Goal: Information Seeking & Learning: Learn about a topic

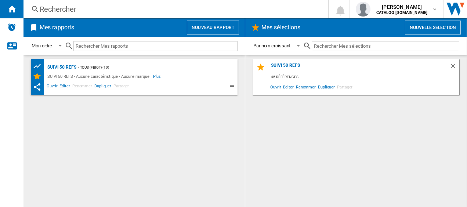
click at [86, 7] on div "Rechercher" at bounding box center [174, 9] width 269 height 10
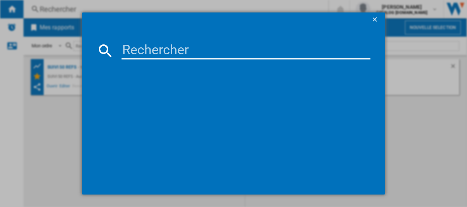
click at [143, 48] on input at bounding box center [245, 51] width 249 height 18
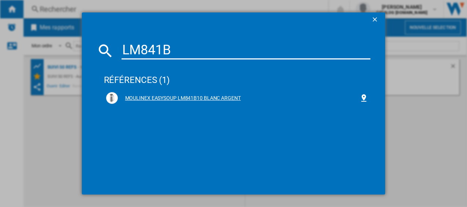
type input "LM841B"
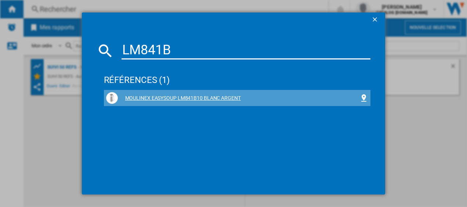
click at [142, 96] on div "MOULINEX EASYSOUP LM841B10 BLANC ARGENT" at bounding box center [239, 98] width 242 height 7
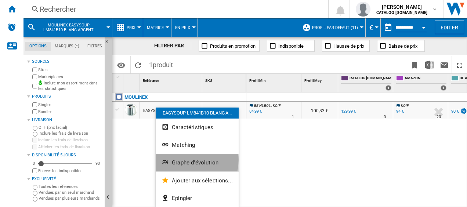
click at [183, 160] on span "Graphe d'évolution" at bounding box center [195, 162] width 47 height 7
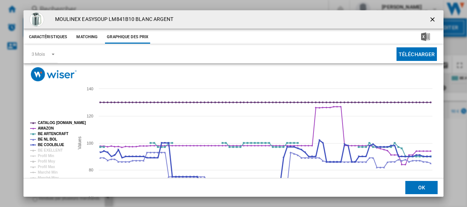
click at [54, 147] on tspan "BE COOLBLUE" at bounding box center [51, 145] width 26 height 4
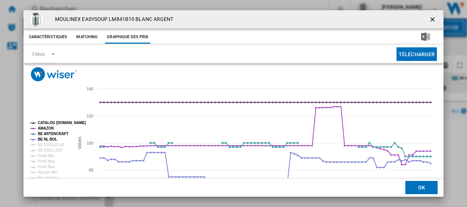
click at [54, 147] on tspan "BE COOLBLUE" at bounding box center [51, 145] width 26 height 4
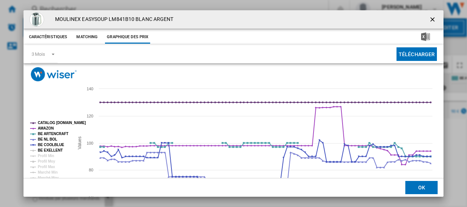
click at [54, 150] on tspan "BE EXELLENT" at bounding box center [50, 150] width 25 height 4
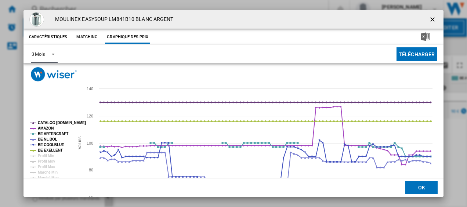
click at [54, 54] on span "Product popup" at bounding box center [51, 53] width 9 height 7
click at [48, 70] on md-option "6 Mois" at bounding box center [50, 72] width 50 height 18
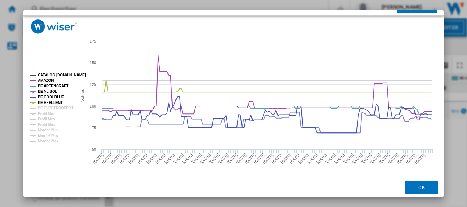
scroll to position [50, 0]
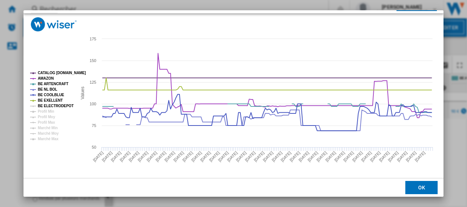
click at [48, 104] on tspan "BE ELECTRODEPOT" at bounding box center [56, 106] width 36 height 4
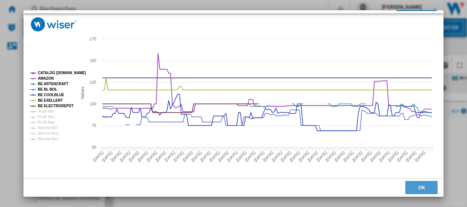
click at [415, 185] on button "OK" at bounding box center [421, 187] width 32 height 13
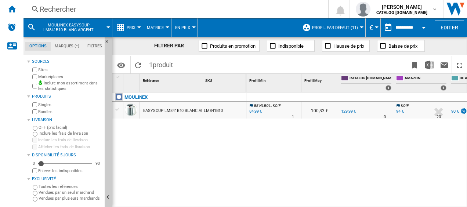
click at [89, 5] on div "Rechercher" at bounding box center [174, 9] width 269 height 10
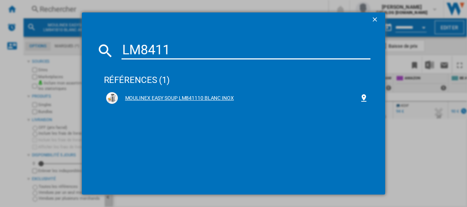
type input "LM8411"
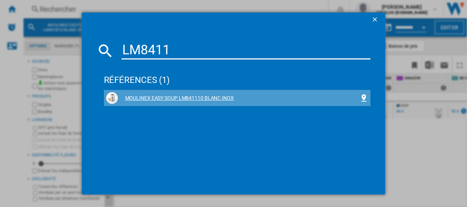
click at [156, 94] on div "MOULINEX EASY SOUP LM841110 BLANC INOX" at bounding box center [237, 98] width 262 height 12
click at [156, 97] on div "MOULINEX EASY SOUP LM841110 BLANC INOX" at bounding box center [239, 98] width 242 height 7
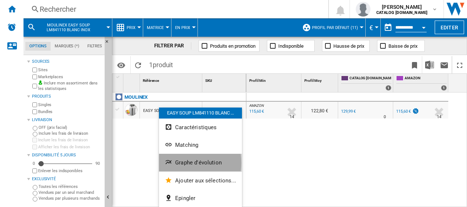
click at [175, 163] on span "Graphe d'évolution" at bounding box center [198, 162] width 47 height 7
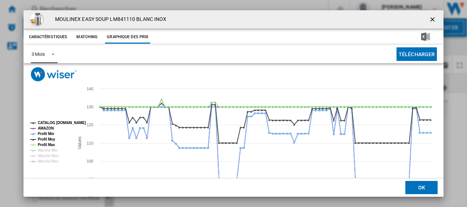
click at [53, 56] on span "Product popup" at bounding box center [51, 53] width 9 height 7
click at [45, 71] on div "6 Mois" at bounding box center [38, 72] width 14 height 7
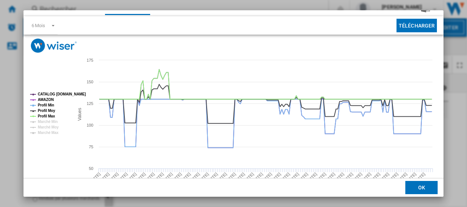
scroll to position [28, 0]
click at [419, 185] on button "OK" at bounding box center [421, 187] width 32 height 13
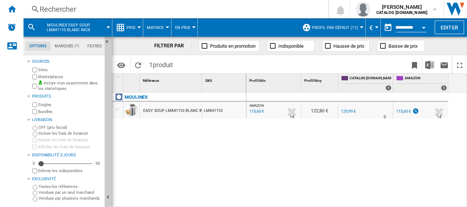
click at [92, 10] on div "Rechercher" at bounding box center [174, 9] width 269 height 10
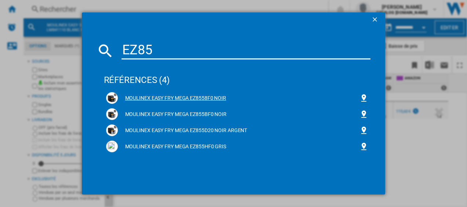
type input "EZ85"
click at [178, 95] on div "MOULINEX EASY FRY MEGA EZ8558F0 NOIR" at bounding box center [239, 98] width 242 height 7
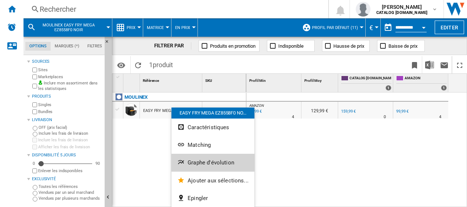
click at [189, 161] on span "Graphe d'évolution" at bounding box center [210, 162] width 47 height 7
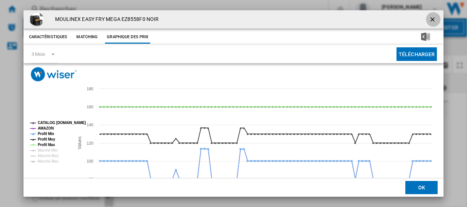
click at [430, 18] on ng-md-icon "getI18NText('BUTTONS.CLOSE_DIALOG')" at bounding box center [432, 20] width 9 height 9
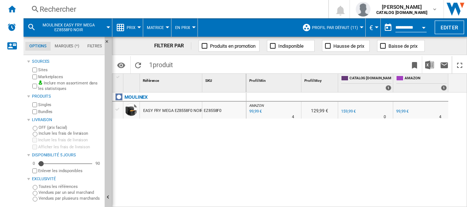
click at [128, 11] on div "Rechercher" at bounding box center [174, 9] width 269 height 10
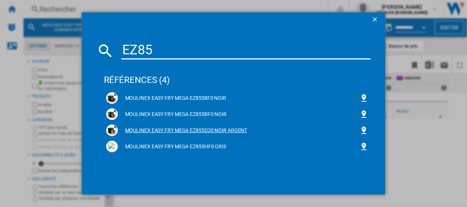
type input "EZ85"
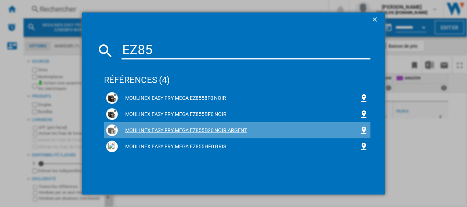
click at [189, 127] on div "MOULINEX EASY FRY MEGA EZ855D20 NOIR ARGENT" at bounding box center [239, 130] width 242 height 7
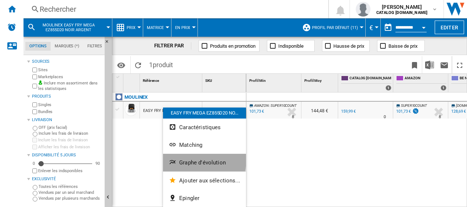
click at [178, 157] on button "Graphe d'évolution" at bounding box center [204, 163] width 83 height 18
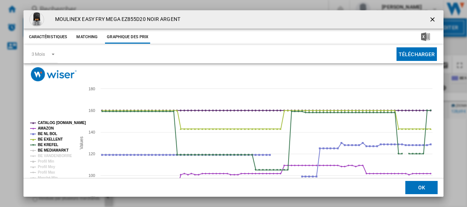
click at [52, 150] on tspan "BE MEDIAMARKT" at bounding box center [53, 150] width 31 height 4
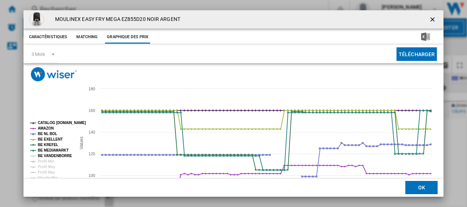
click at [62, 155] on tspan "BE VANDENBORRE" at bounding box center [55, 156] width 34 height 4
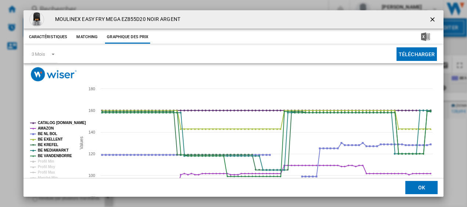
drag, startPoint x: 439, startPoint y: 129, endPoint x: 437, endPoint y: 168, distance: 39.3
click at [437, 168] on rect "Product popup" at bounding box center [231, 154] width 416 height 147
click at [414, 185] on button "OK" at bounding box center [421, 187] width 32 height 13
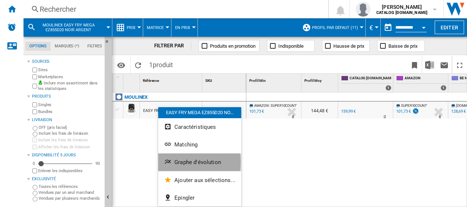
click at [176, 162] on span "Graphe d'évolution" at bounding box center [197, 162] width 47 height 7
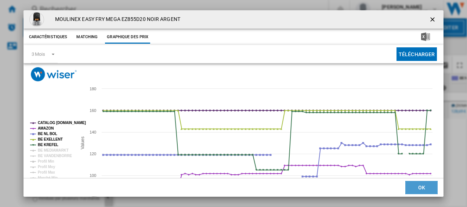
click at [419, 189] on button "OK" at bounding box center [421, 187] width 32 height 13
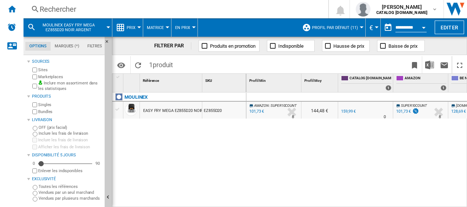
click at [45, 10] on div "Rechercher" at bounding box center [174, 9] width 269 height 10
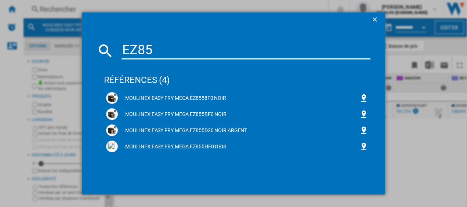
type input "EZ85"
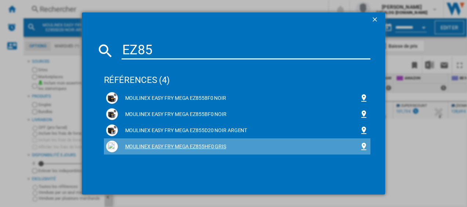
click at [138, 147] on div "MOULINEX EASY FRY MEGA EZ855HF0 GRIS" at bounding box center [239, 146] width 242 height 7
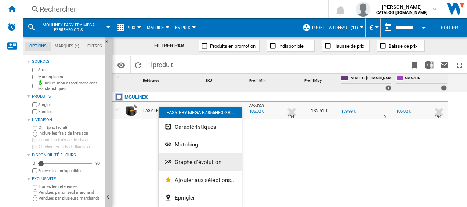
click at [192, 161] on span "Graphe d'évolution" at bounding box center [198, 162] width 47 height 7
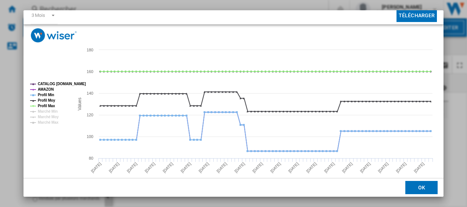
scroll to position [40, 0]
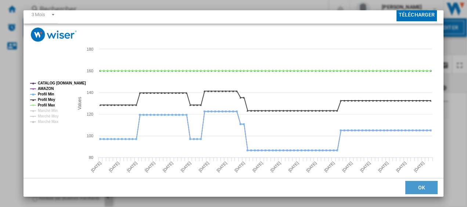
click at [410, 189] on button "OK" at bounding box center [421, 187] width 32 height 13
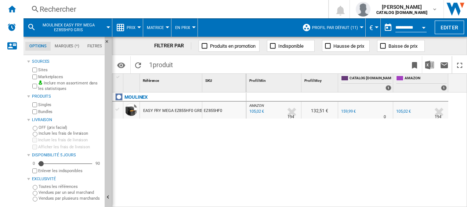
click at [177, 10] on div "Rechercher" at bounding box center [174, 9] width 269 height 10
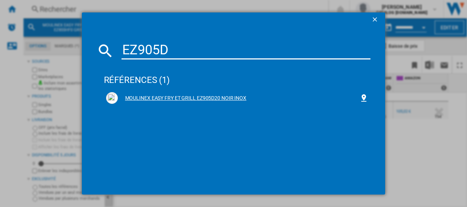
type input "EZ905D"
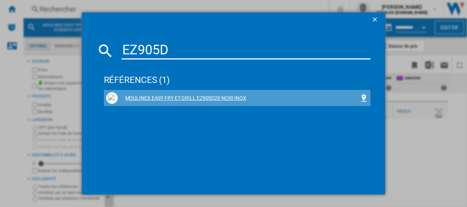
click at [174, 97] on div "MOULINEX EASY FRY ET GRILL EZ905D20 NOIR INOX" at bounding box center [239, 98] width 242 height 7
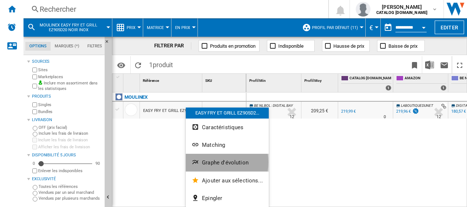
click at [210, 162] on span "Graphe d'évolution" at bounding box center [225, 162] width 47 height 7
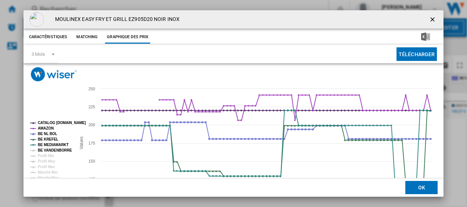
click at [65, 151] on tspan "BE VANDENBORRE" at bounding box center [55, 150] width 34 height 4
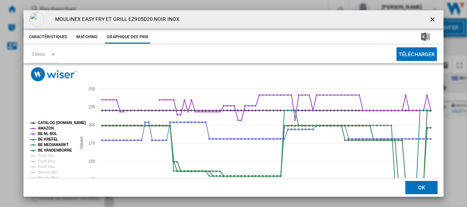
drag, startPoint x: 444, startPoint y: 121, endPoint x: 441, endPoint y: 173, distance: 52.2
click at [441, 173] on div "MOULINEX EASY FRY ET GRILL EZ905D20 NOIR INOX Caractéristiques Matching Graphiq…" at bounding box center [233, 103] width 467 height 207
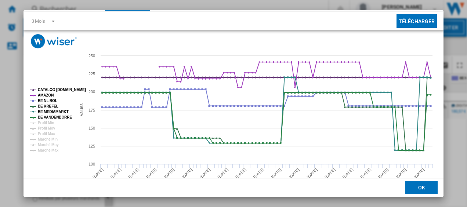
scroll to position [36, 0]
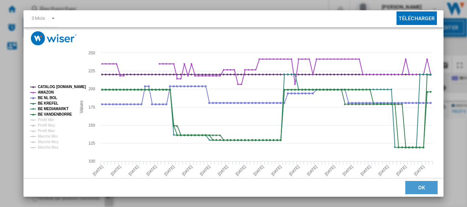
click at [411, 185] on button "OK" at bounding box center [421, 187] width 32 height 13
